Goal: Transaction & Acquisition: Purchase product/service

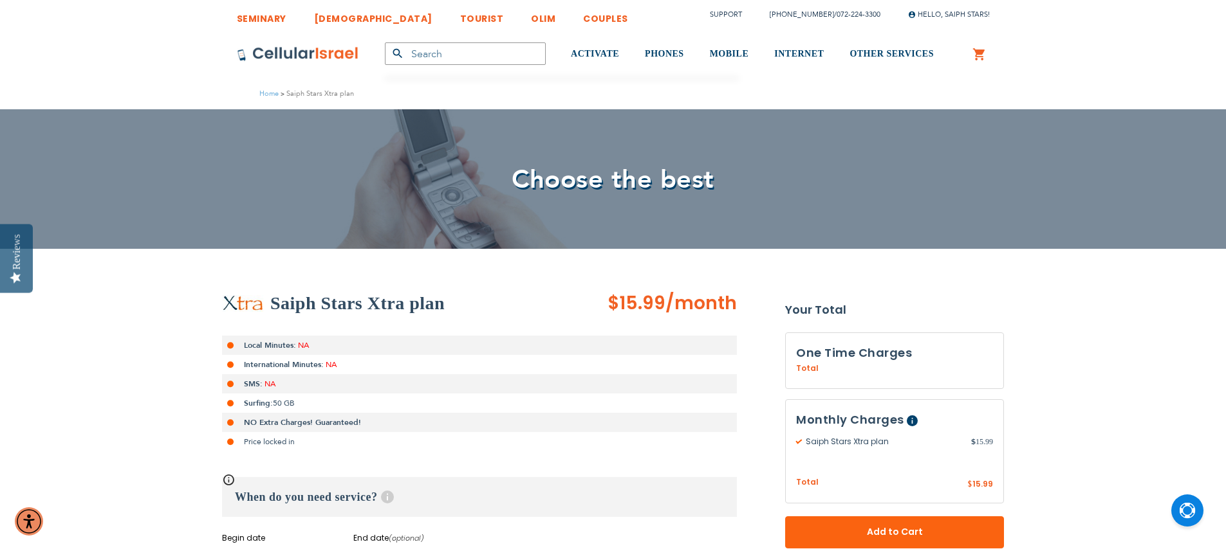
type input "[EMAIL_ADDRESS][DOMAIN_NAME]"
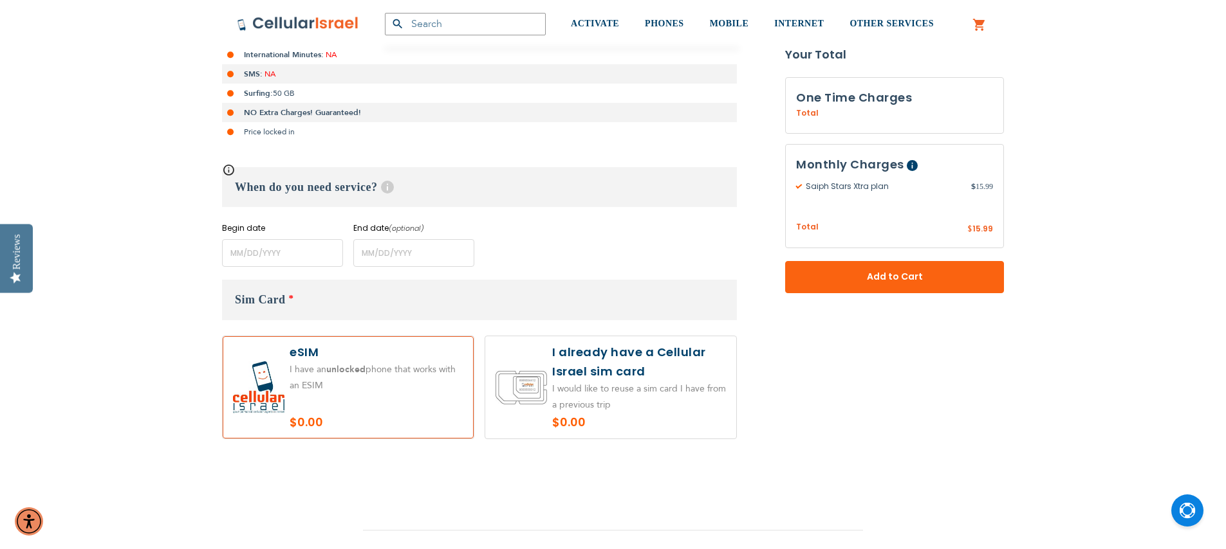
scroll to position [318, 0]
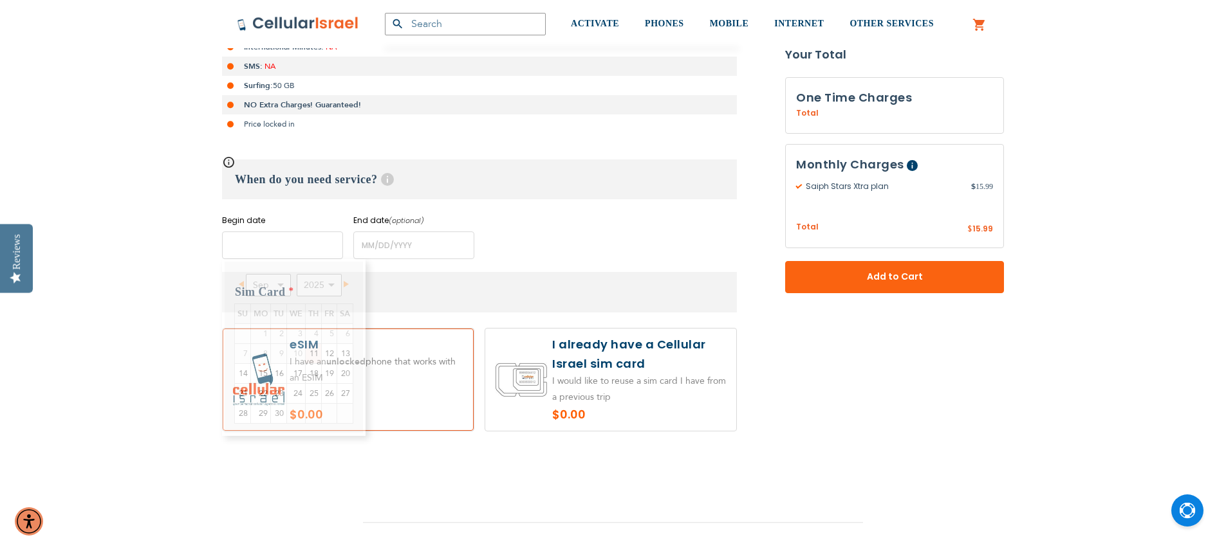
click at [246, 240] on input "name" at bounding box center [282, 246] width 121 height 28
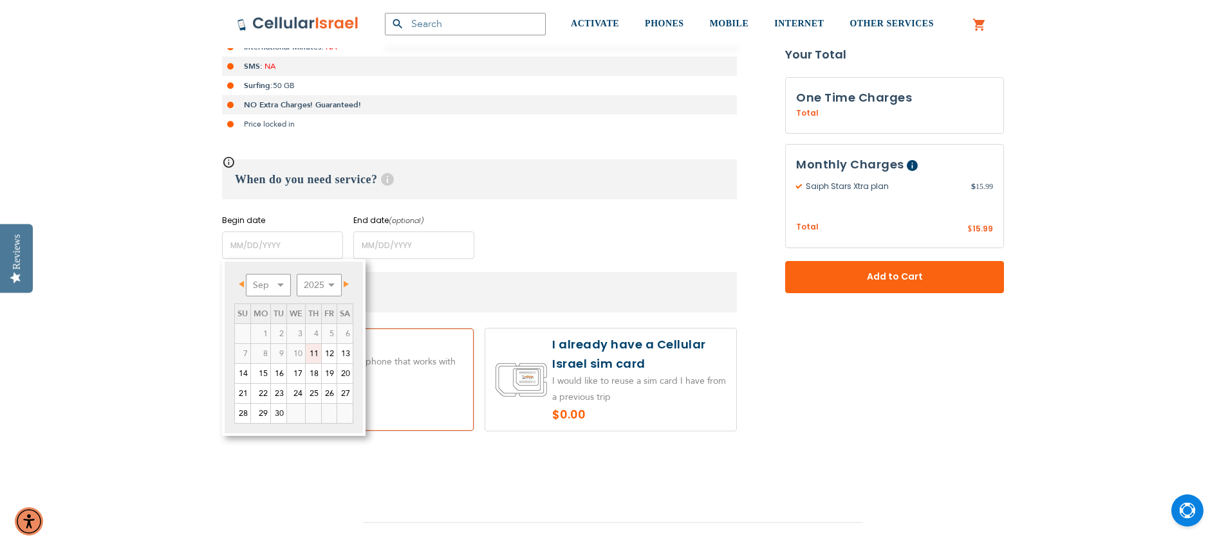
click at [315, 350] on link "11" at bounding box center [313, 353] width 15 height 19
type input "[DATE]"
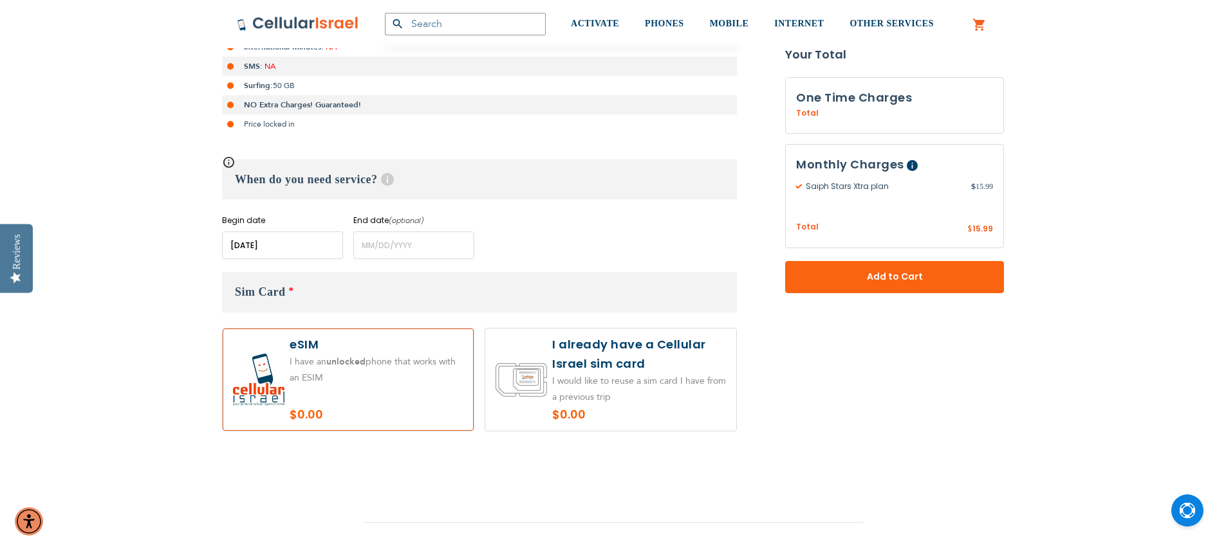
click at [579, 387] on label at bounding box center [610, 380] width 251 height 102
radio input "true"
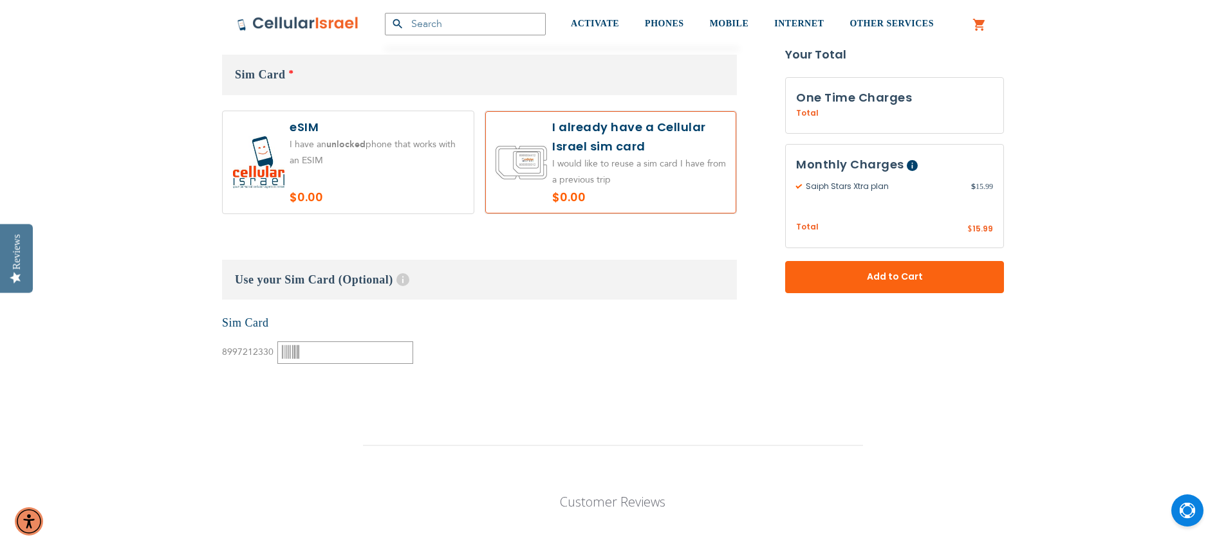
scroll to position [538, 0]
click at [309, 348] on input "text" at bounding box center [345, 350] width 136 height 23
click at [302, 351] on input "text" at bounding box center [345, 350] width 136 height 23
type input "000408009"
click at [481, 383] on fieldset "Customize: Saiph Stars Xtra plan Sim Card * $0.00" at bounding box center [479, 224] width 515 height 345
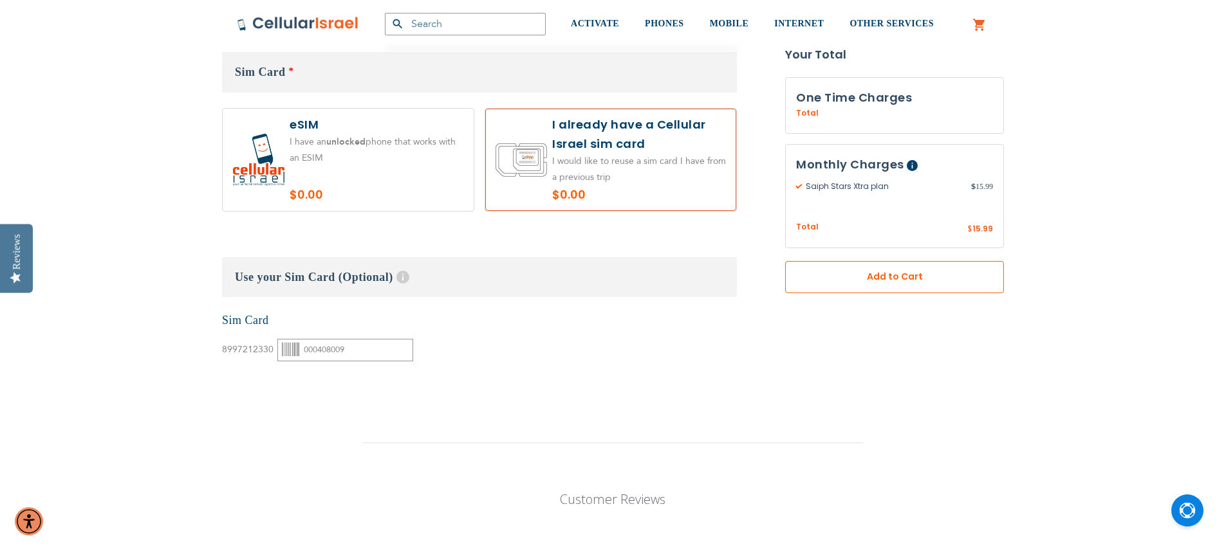
click at [883, 280] on span "Add to Cart" at bounding box center [894, 277] width 134 height 14
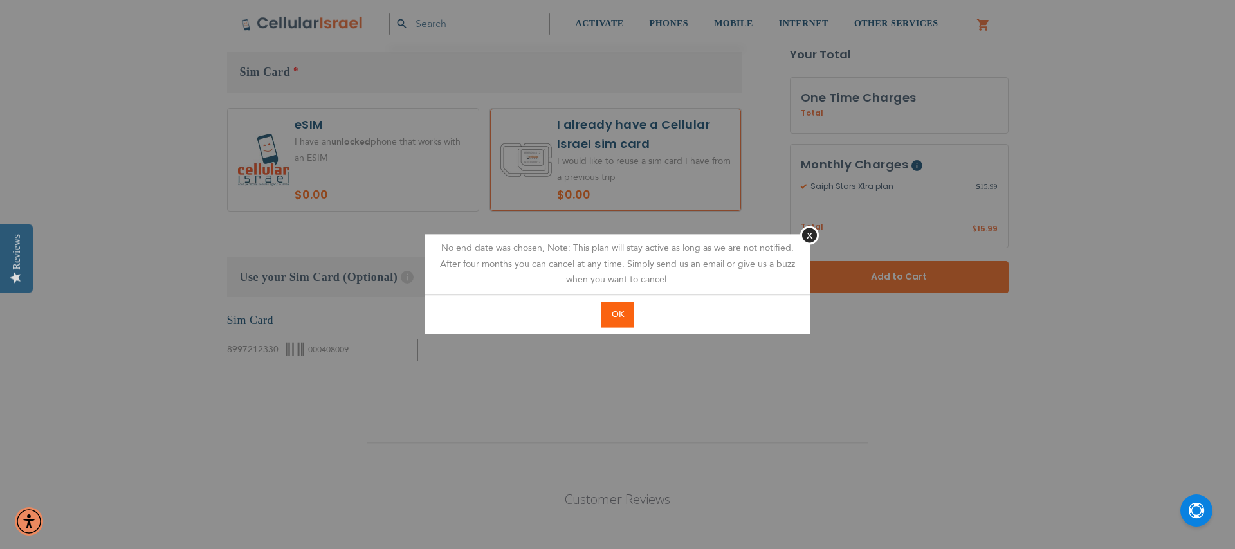
click at [615, 311] on span "OK" at bounding box center [618, 315] width 12 height 12
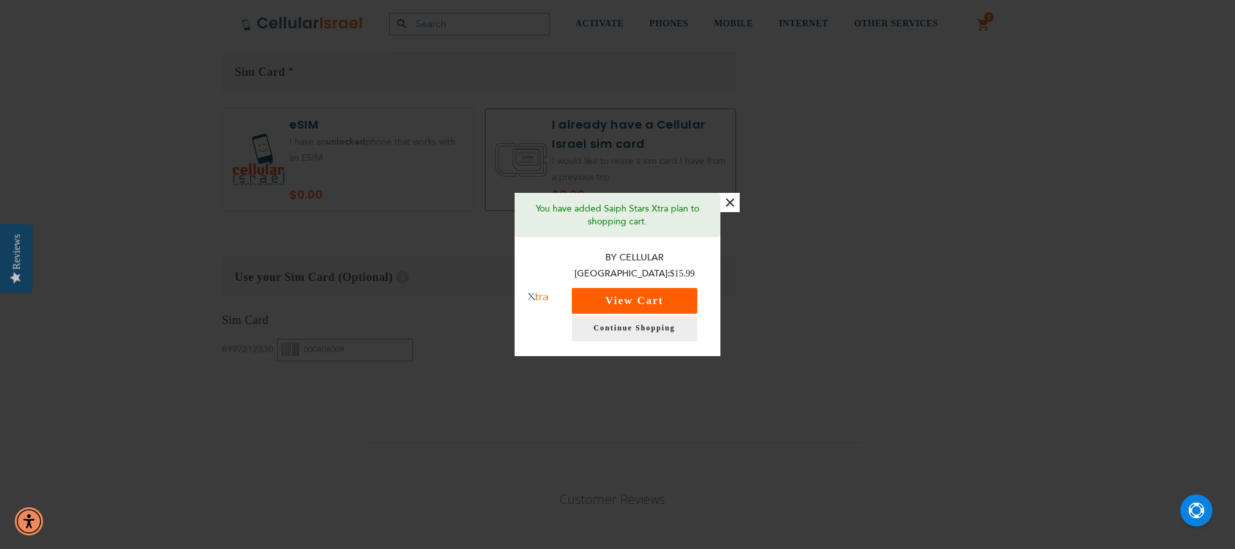
click at [647, 288] on button "View Cart" at bounding box center [634, 301] width 125 height 26
